Goal: Task Accomplishment & Management: Use online tool/utility

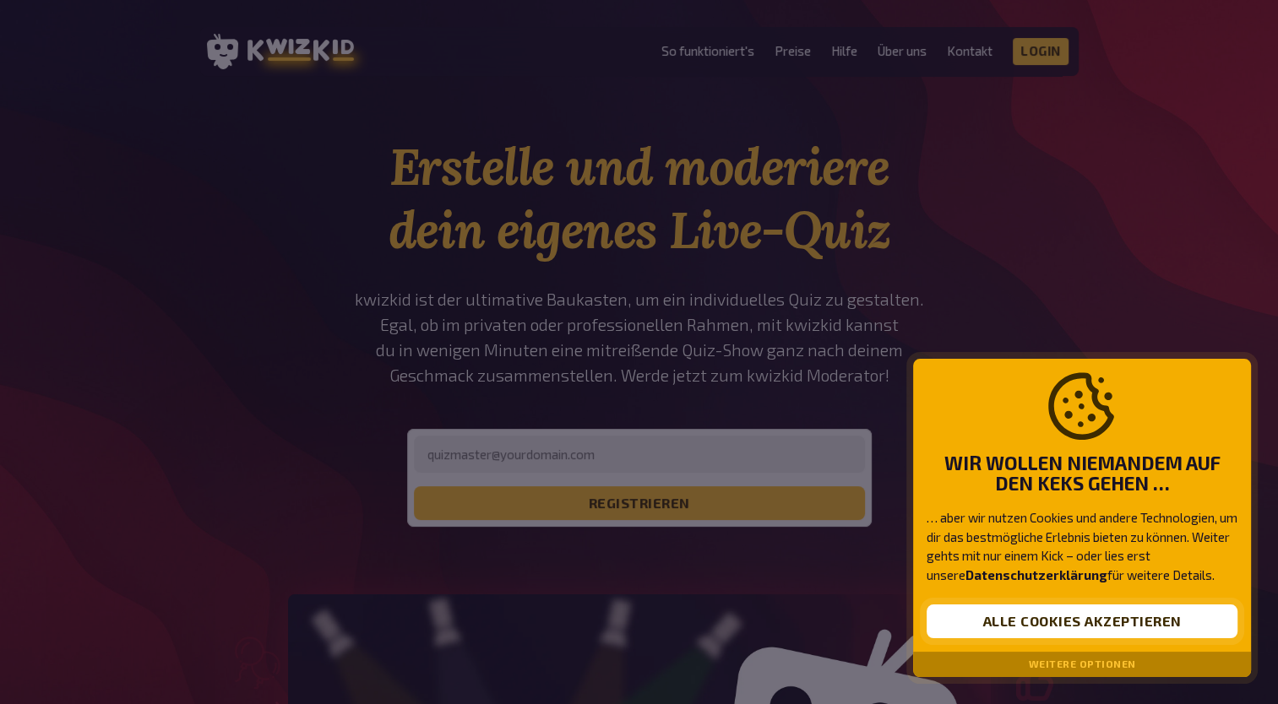
click at [1045, 627] on button "Alle Cookies akzeptieren" at bounding box center [1081, 622] width 311 height 34
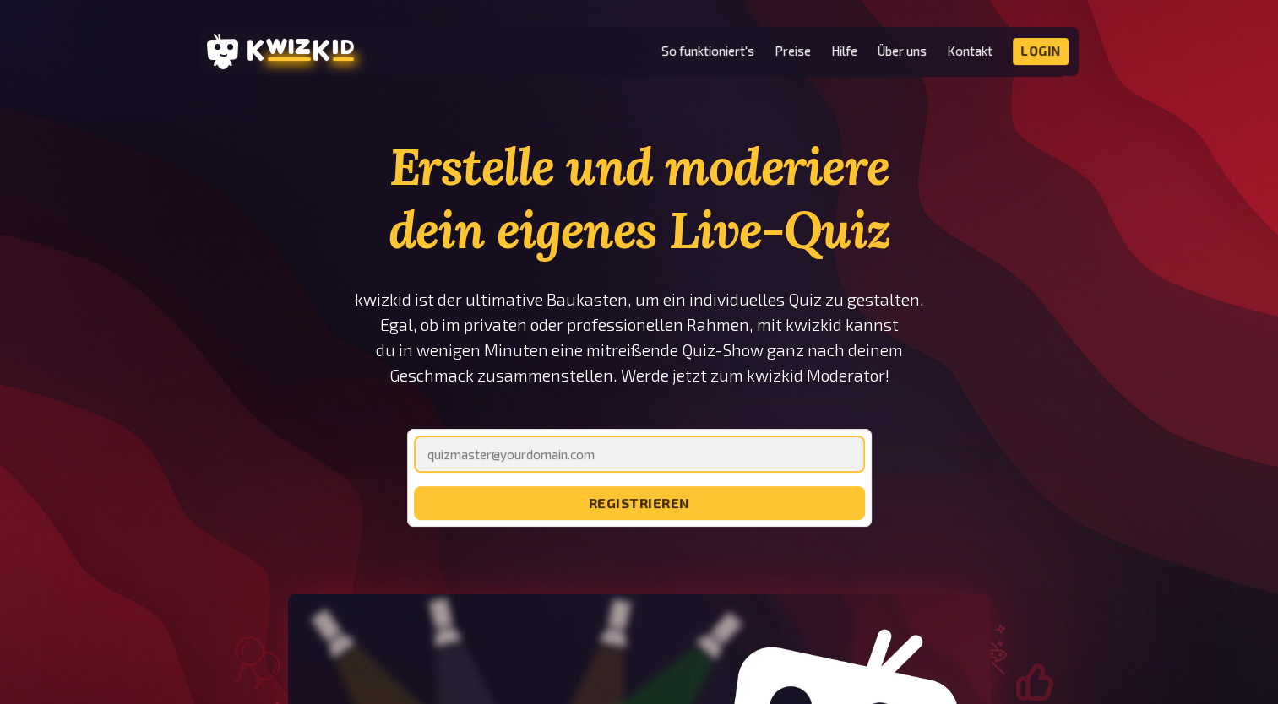
click at [635, 442] on input "email" at bounding box center [639, 454] width 451 height 37
type input "[EMAIL_ADDRESS][DOMAIN_NAME]"
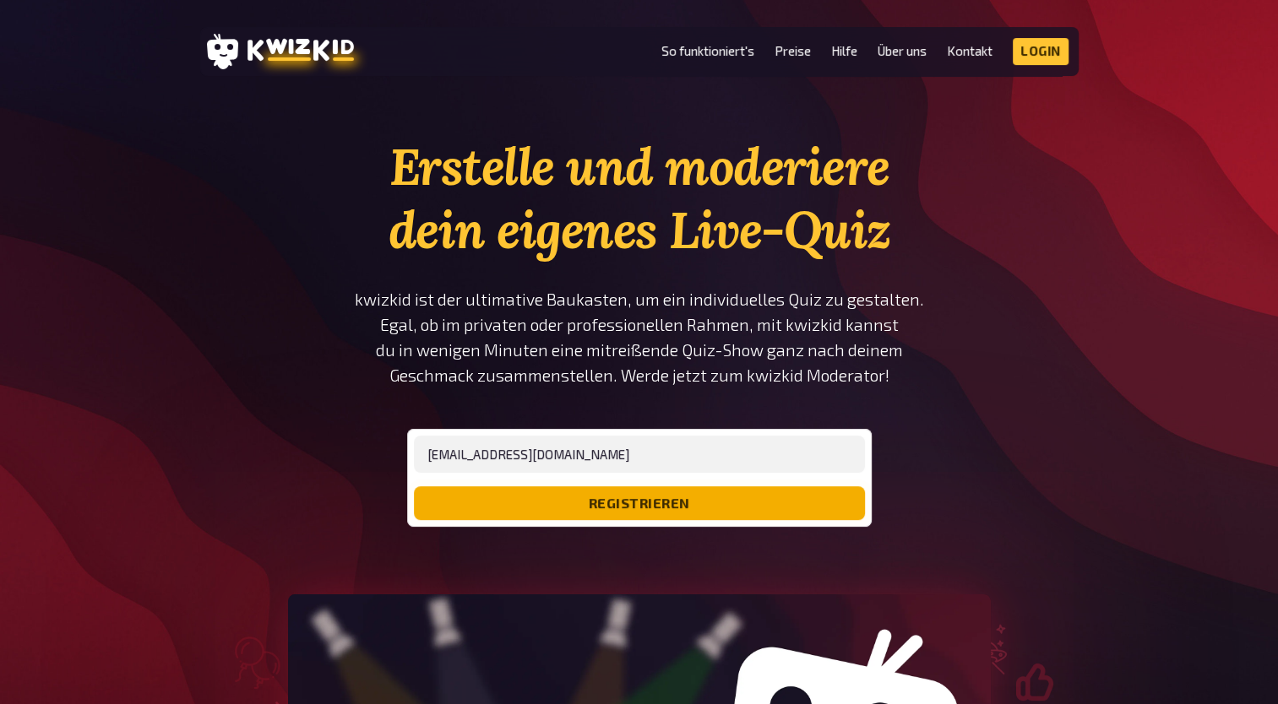
click at [540, 491] on button "registrieren" at bounding box center [639, 503] width 451 height 34
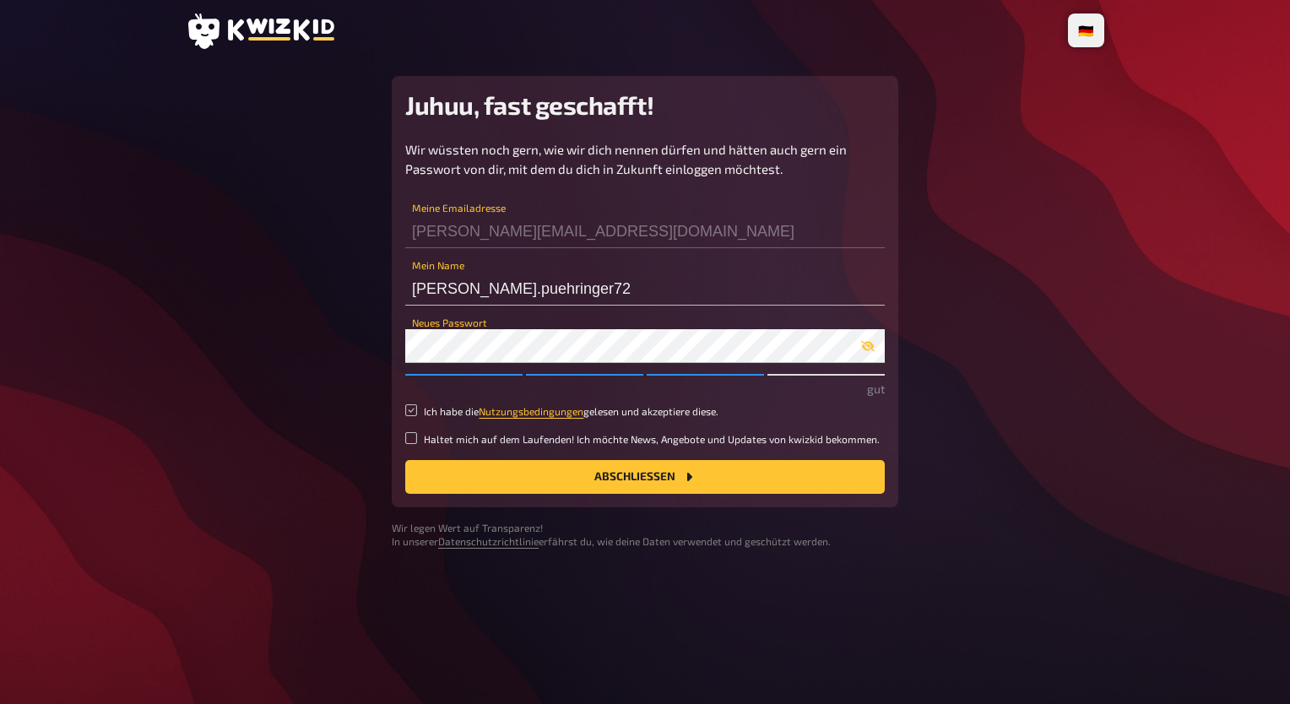
click at [415, 410] on input "Ich habe die Nutzungsbedingungen gelesen und akzeptiere diese." at bounding box center [411, 410] width 12 height 12
checkbox input "true"
click at [453, 470] on button "Abschließen" at bounding box center [645, 477] width 480 height 34
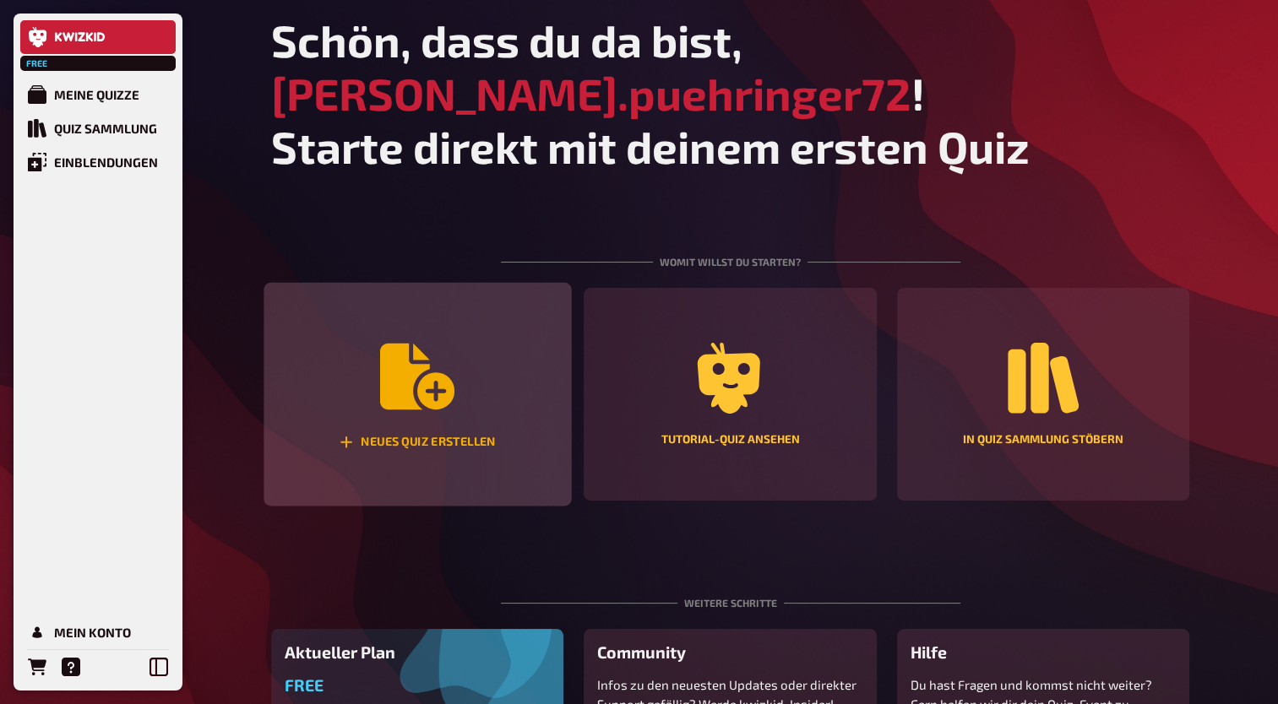
click at [330, 410] on div "Neues Quiz erstellen" at bounding box center [416, 395] width 307 height 224
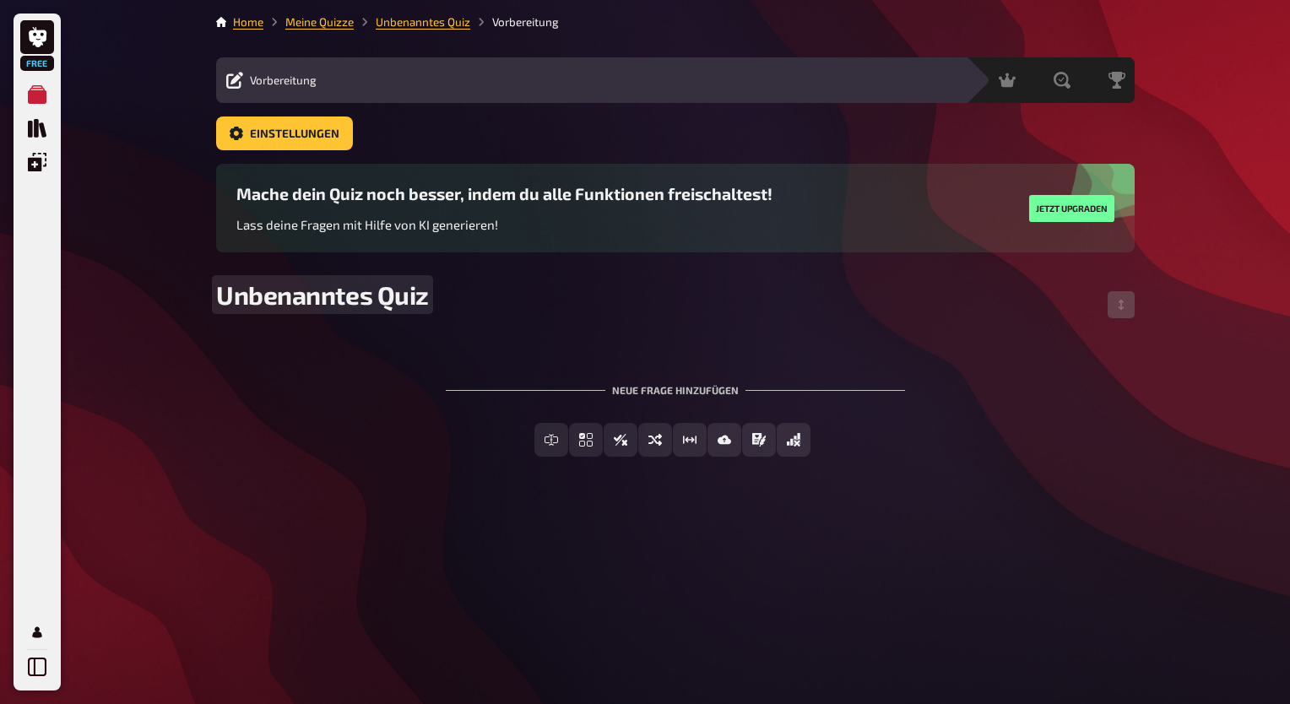
click at [398, 295] on span "Unbenanntes Quiz" at bounding box center [322, 295] width 213 height 30
